Goal: Task Accomplishment & Management: Manage account settings

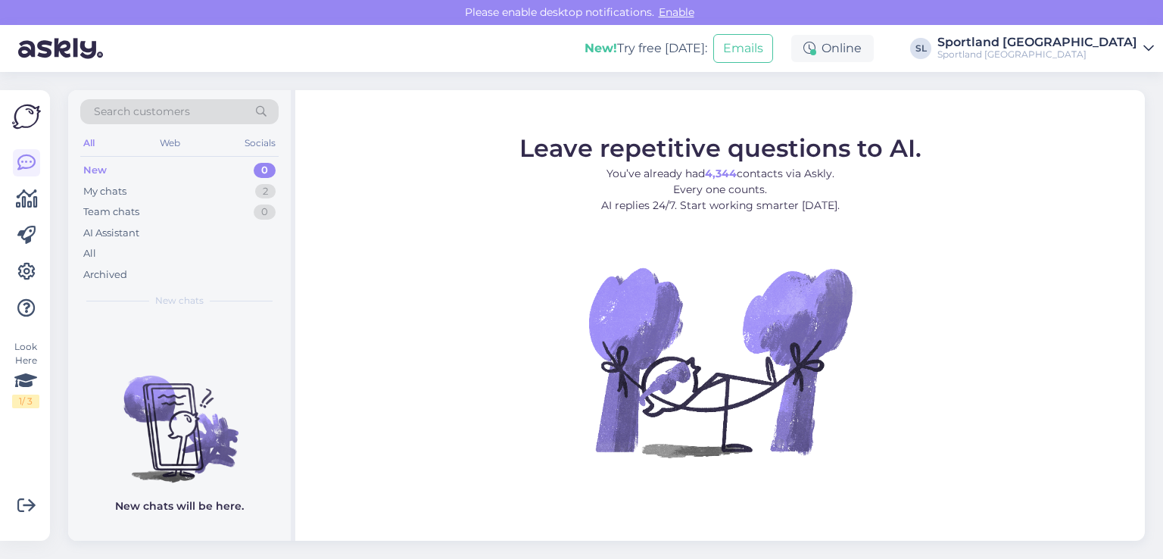
click at [133, 186] on div "My chats 2" at bounding box center [179, 191] width 198 height 21
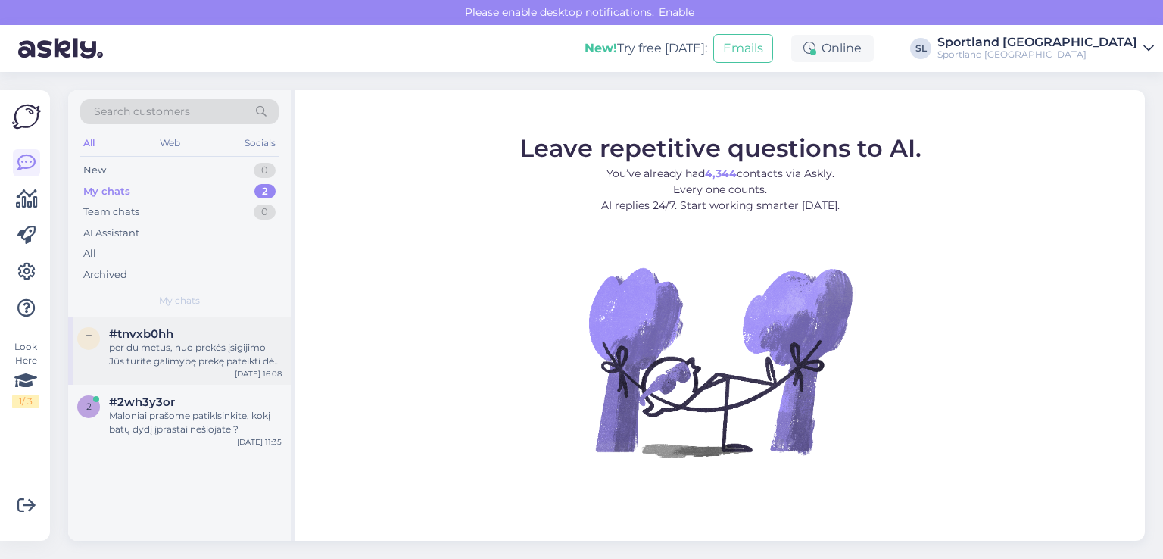
click at [141, 343] on div "per du metus, nuo prekės įsigijimo Jūs turite galimybę prekę pateikti dėl galim…" at bounding box center [195, 354] width 173 height 27
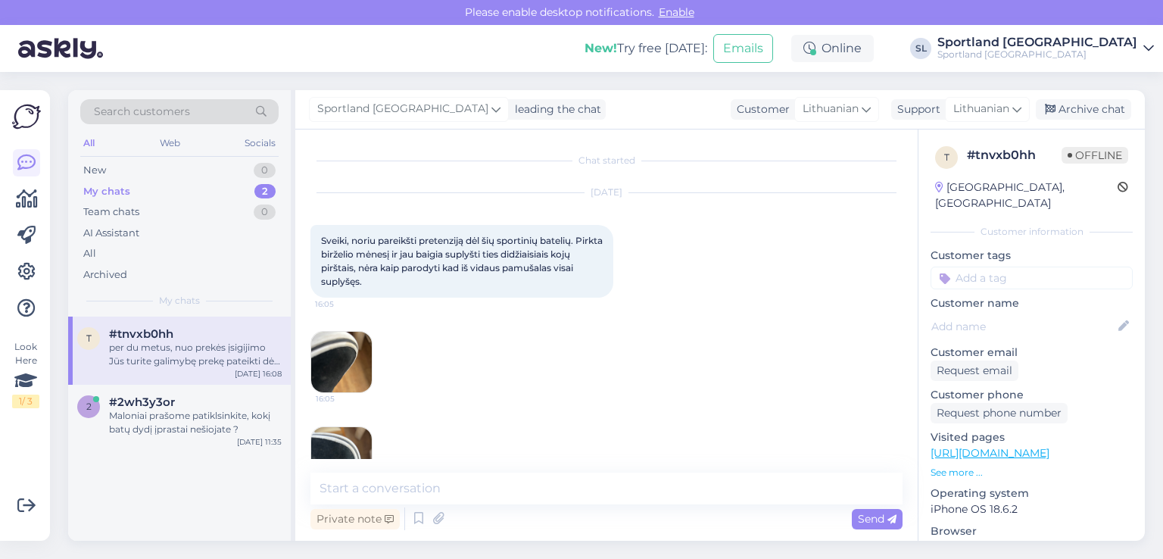
scroll to position [687, 0]
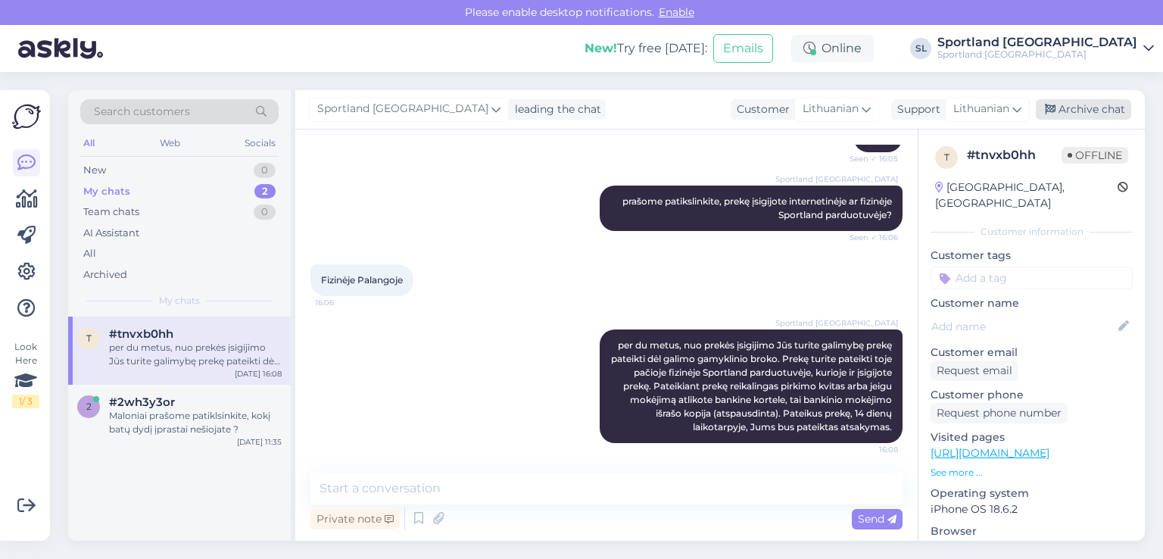
click at [1099, 108] on div "Archive chat" at bounding box center [1083, 109] width 95 height 20
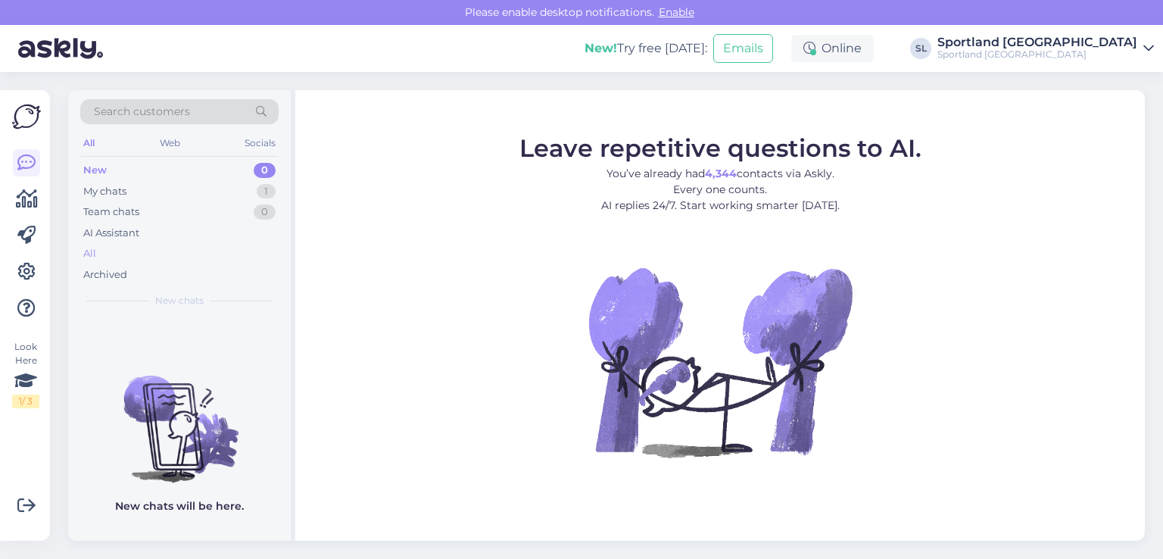
click at [122, 253] on div "All" at bounding box center [179, 253] width 198 height 21
